Goal: Task Accomplishment & Management: Manage account settings

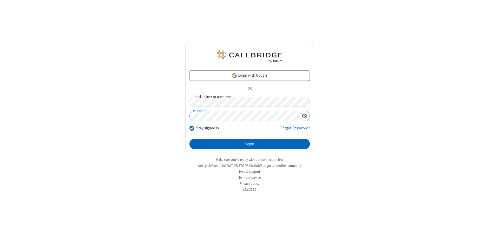
click at [250, 144] on button "Login" at bounding box center [250, 144] width 120 height 10
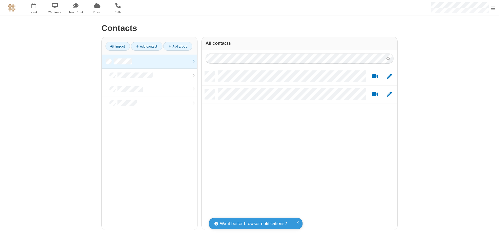
click at [149, 61] on link at bounding box center [150, 62] width 96 height 14
click at [118, 46] on link "Import" at bounding box center [118, 46] width 24 height 9
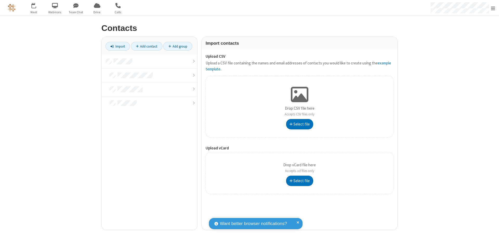
type input "C:\fakepath\excel_file.xlsx"
